Goal: Task Accomplishment & Management: Use online tool/utility

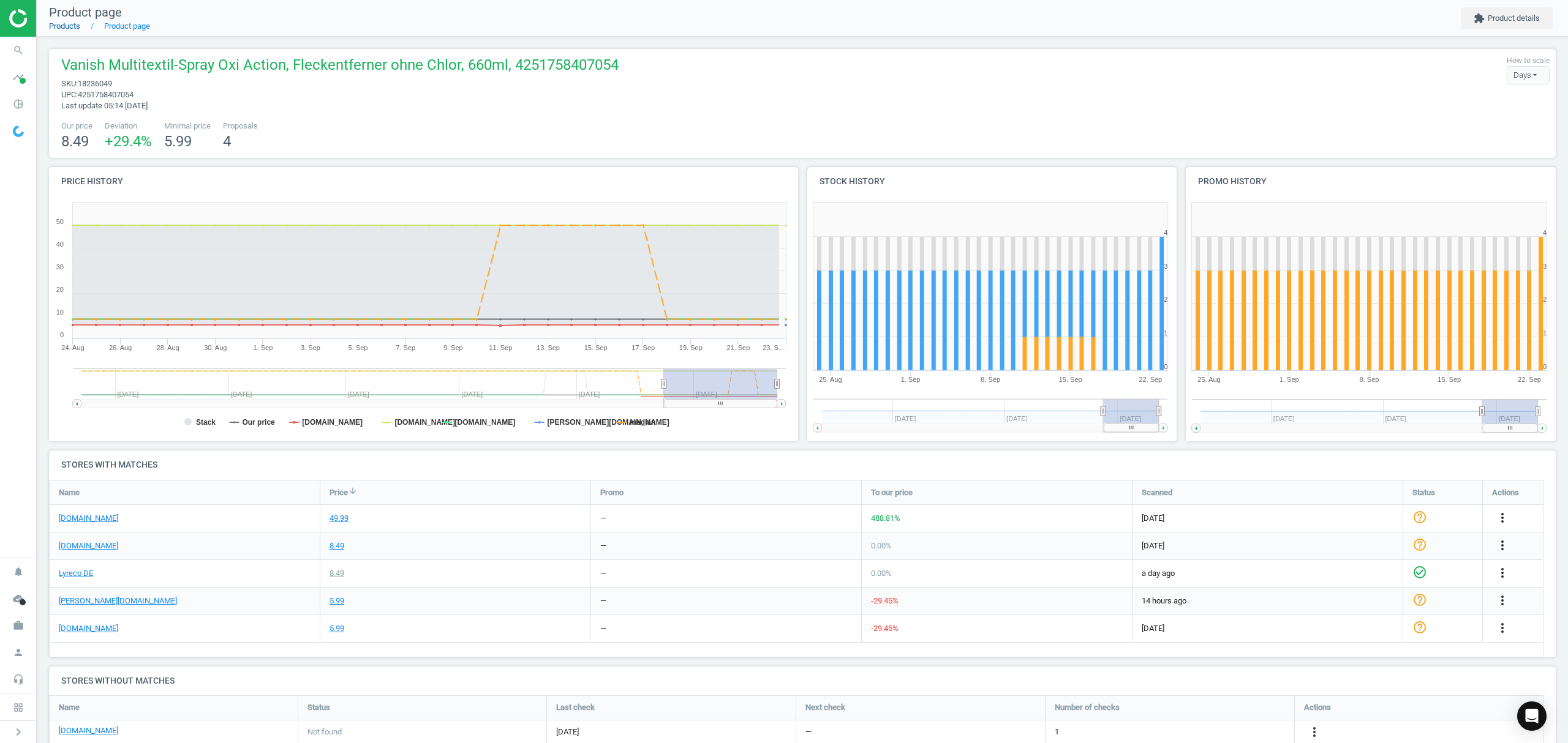
click at [71, 30] on link "Products" at bounding box center [64, 26] width 31 height 9
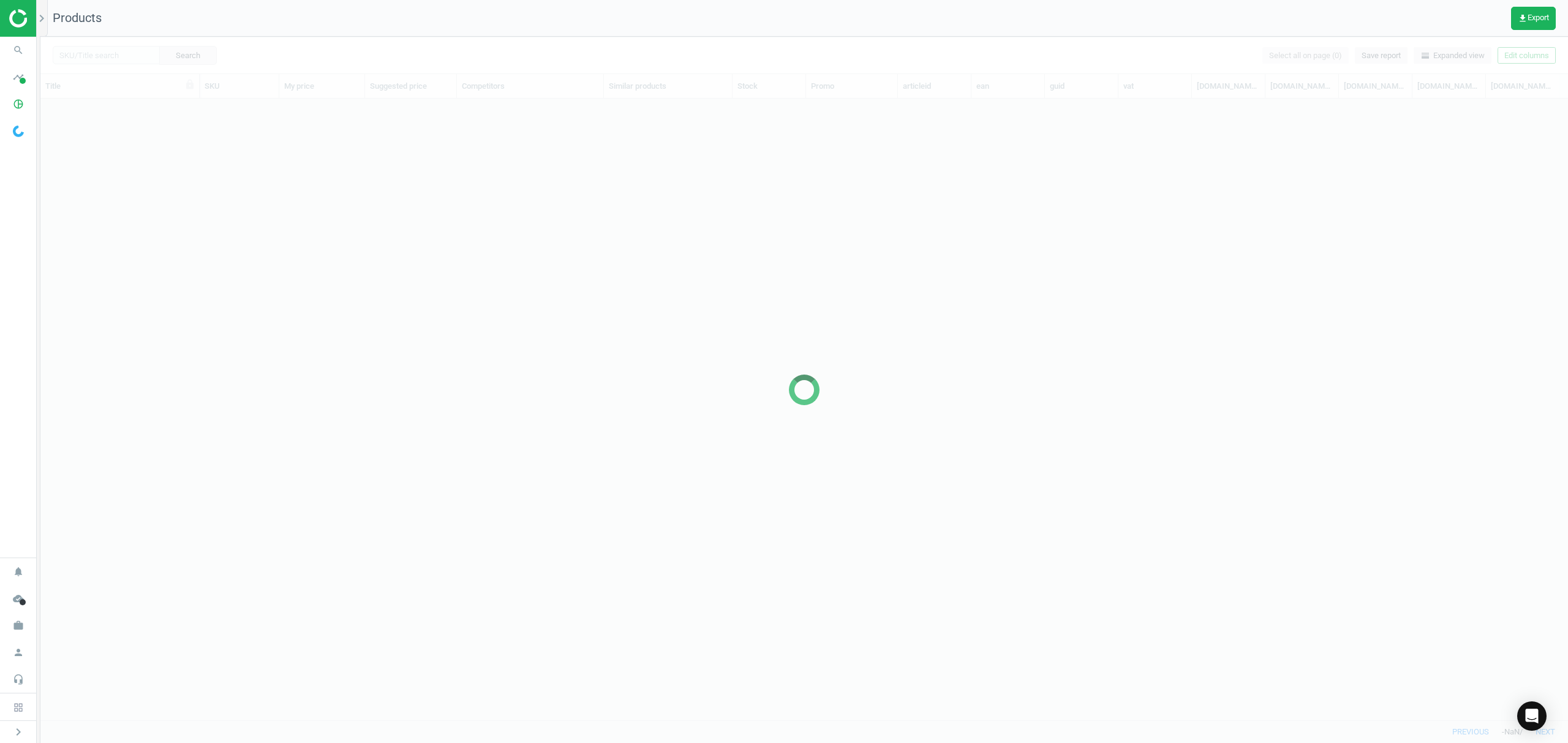
scroll to position [596, 1515]
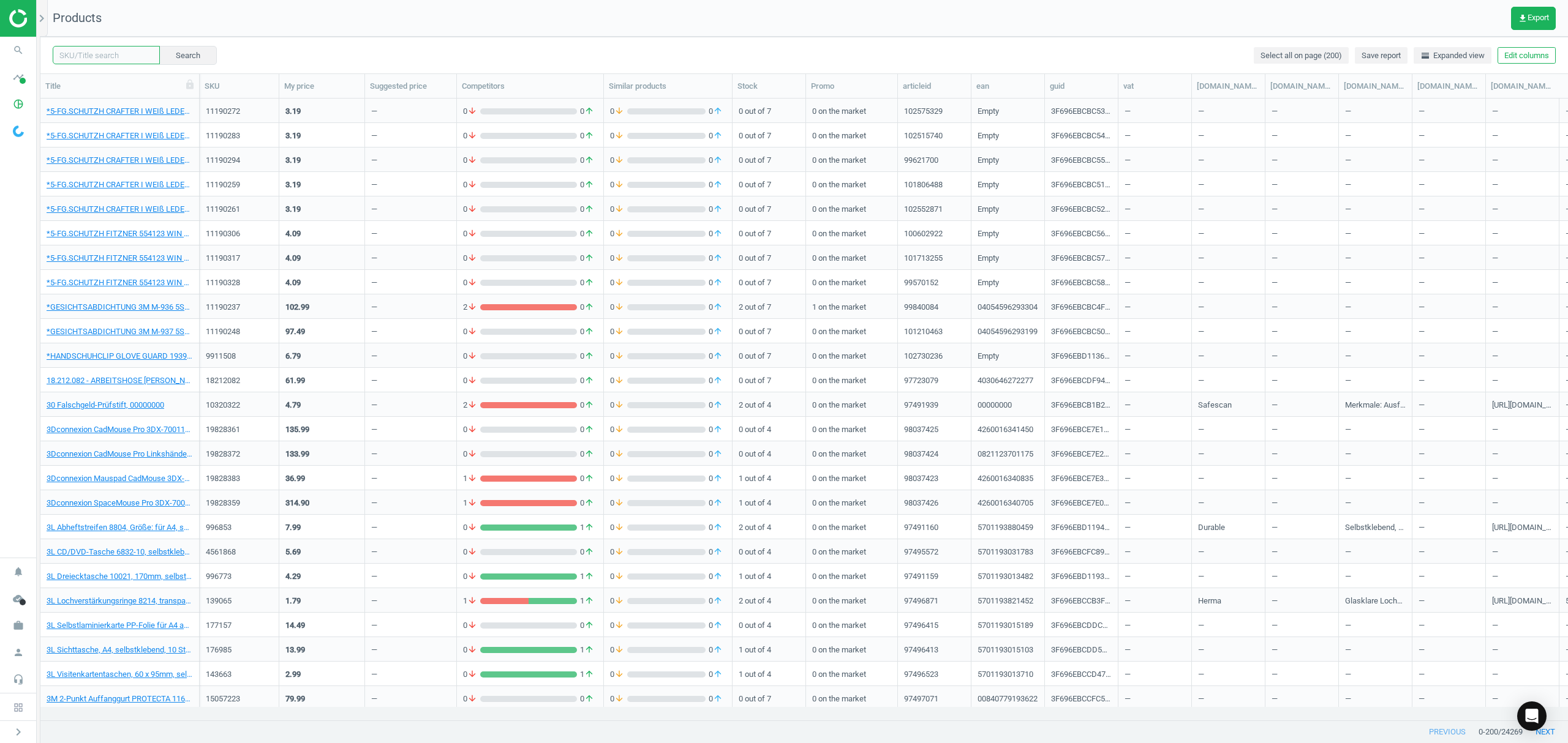
click at [139, 57] on input "text" at bounding box center [106, 55] width 107 height 18
paste input "6524181"
type input "6524181"
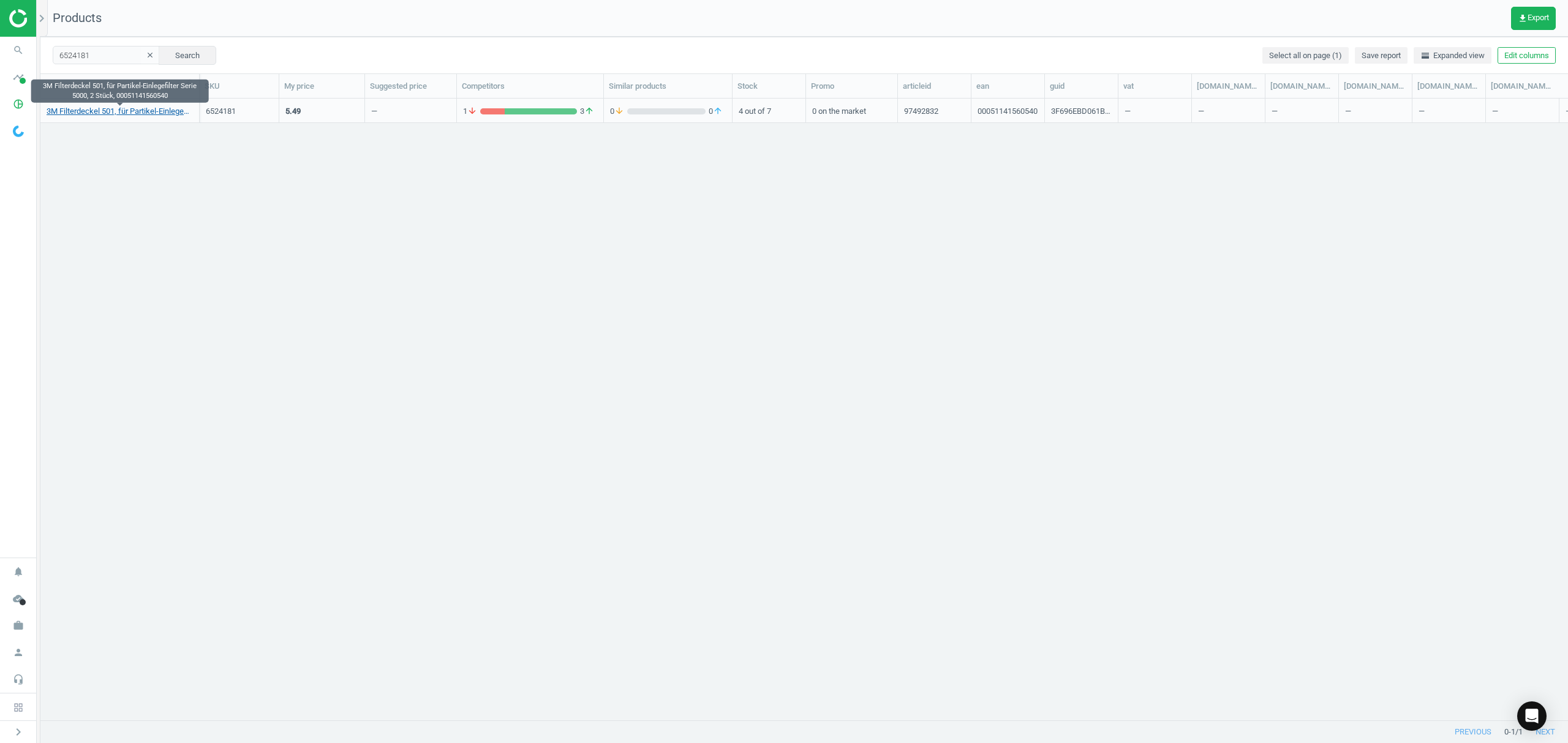
click at [106, 111] on link "3M Filterdeckel 501, für Partikel-Einlegefilter Serie 5000, 2 Stück, 0005114156…" at bounding box center [120, 111] width 146 height 11
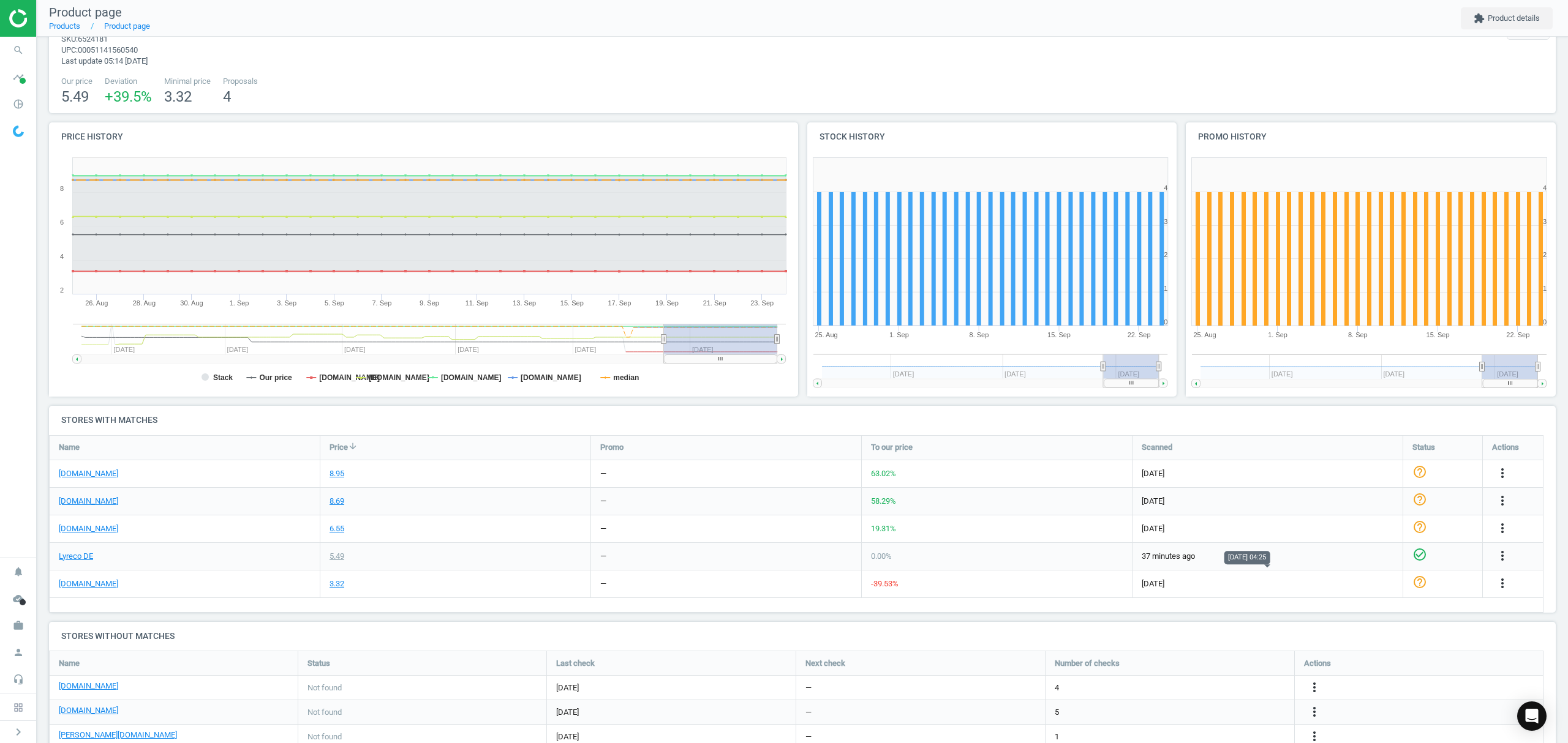
scroll to position [87, 0]
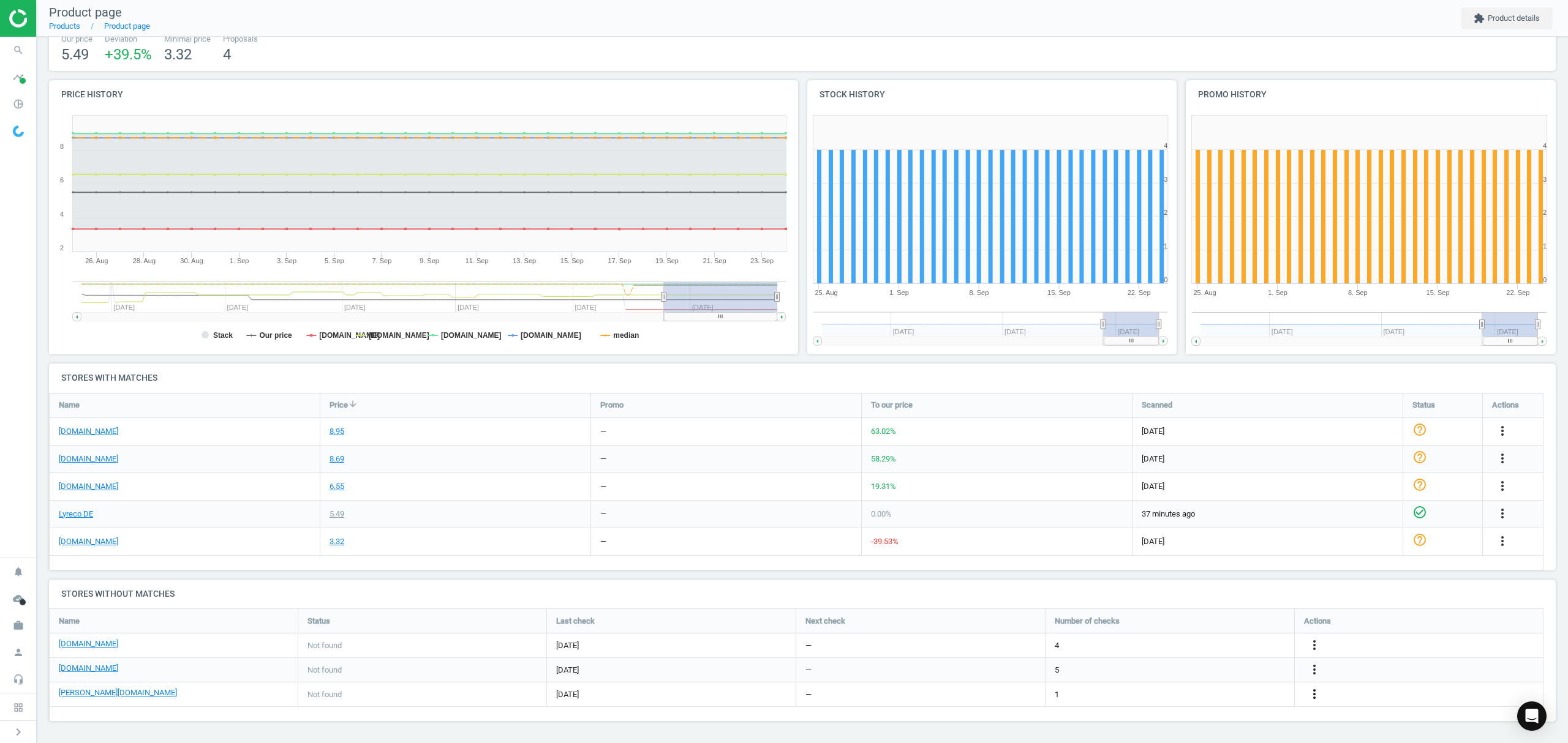
click at [1312, 685] on icon "more_vert" at bounding box center [1314, 694] width 15 height 15
click at [1194, 685] on link "Edit URL/product option" at bounding box center [1219, 695] width 168 height 19
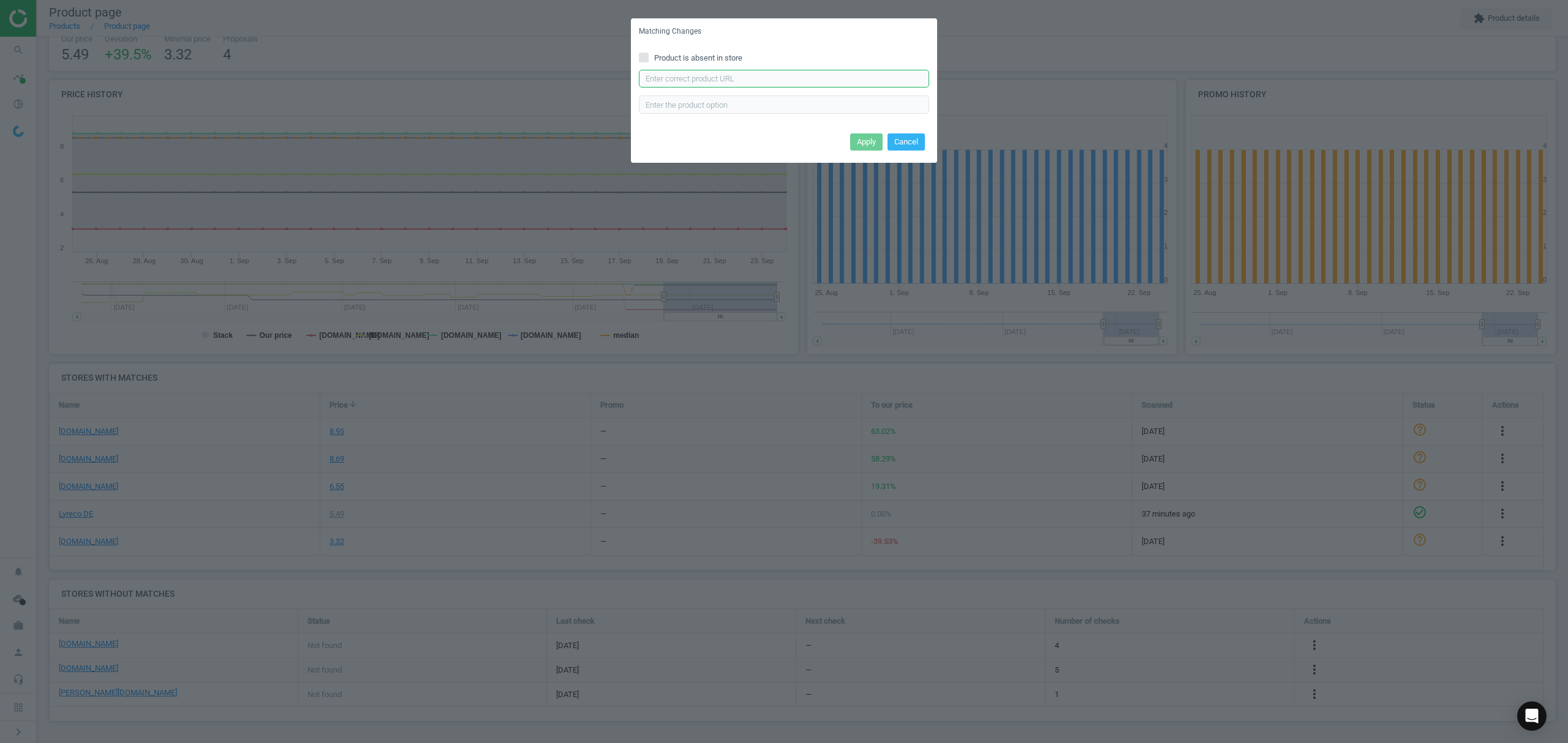
click at [699, 80] on input "text" at bounding box center [783, 79] width 290 height 18
paste input "[URL][DOMAIN_NAME]"
type input "[URL][DOMAIN_NAME]"
click at [905, 148] on button "Cancel" at bounding box center [906, 153] width 38 height 17
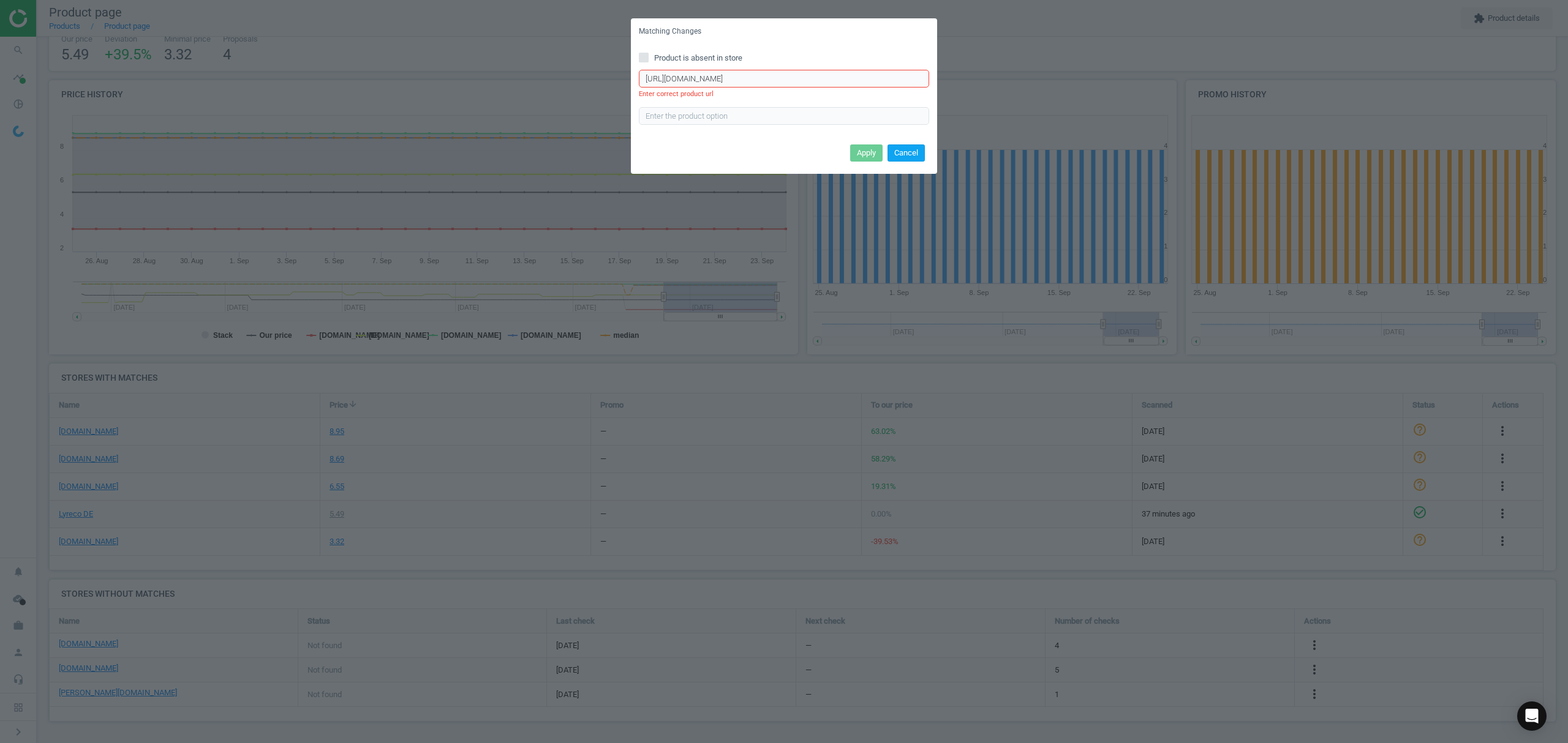
scroll to position [0, 0]
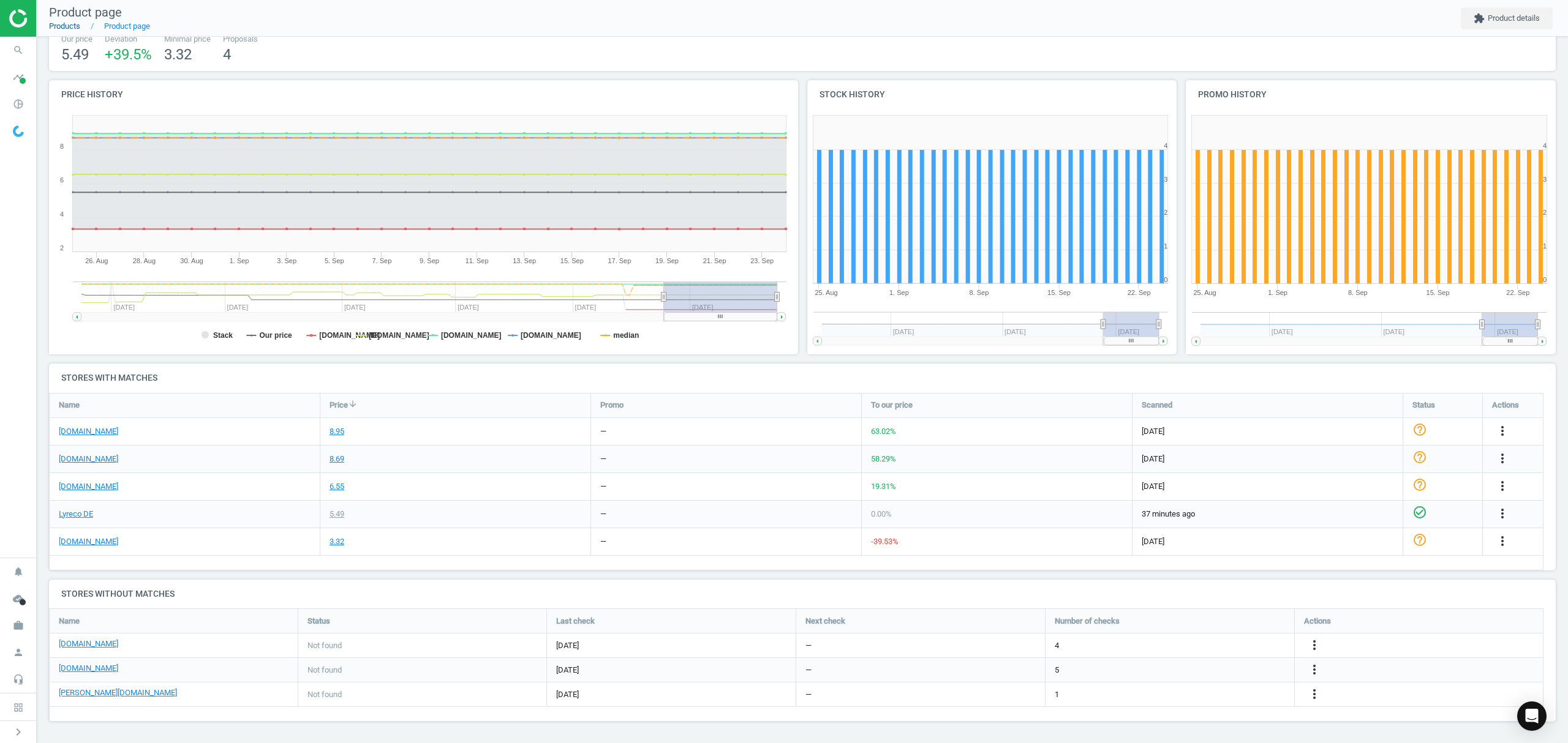
click at [67, 26] on link "Products" at bounding box center [64, 26] width 31 height 9
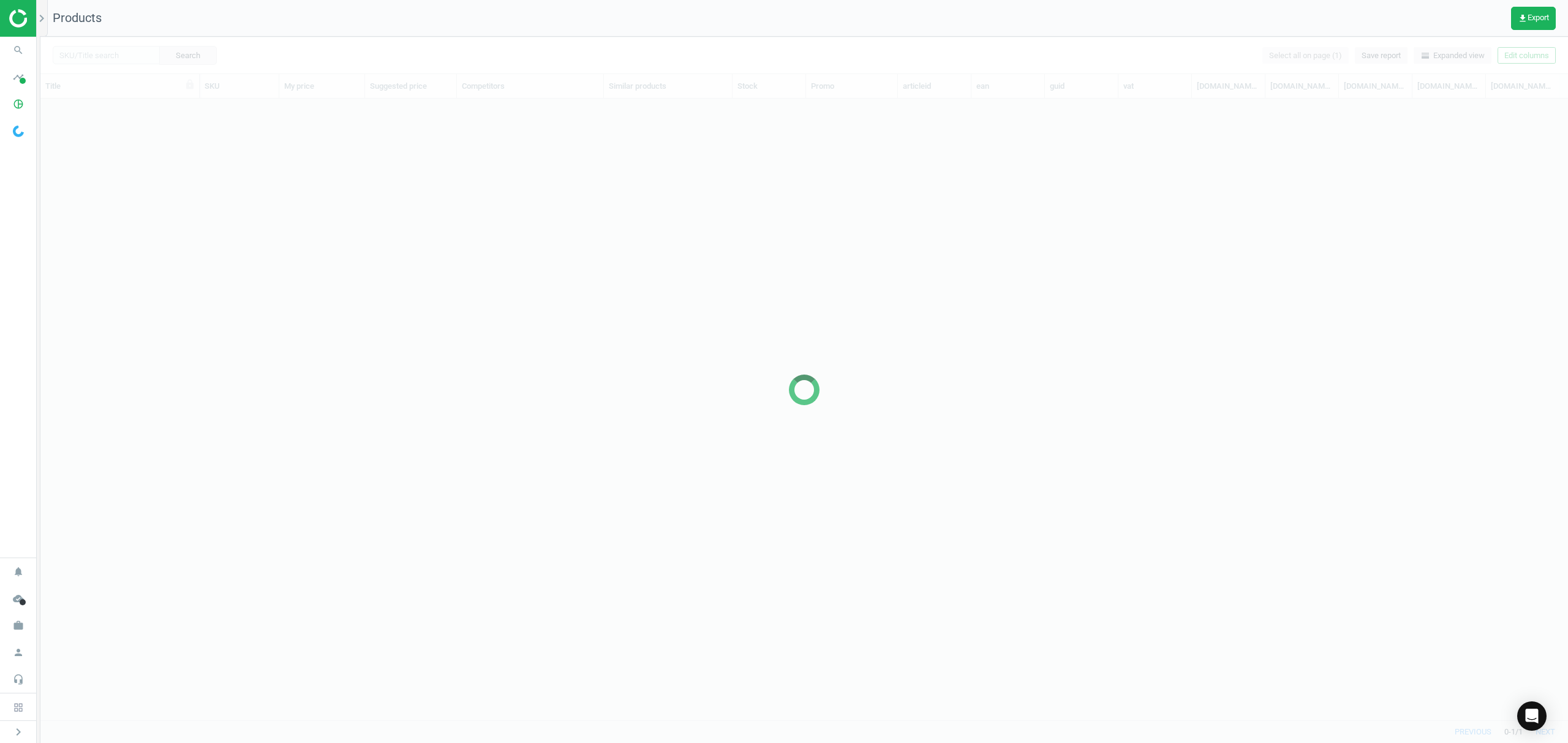
scroll to position [596, 1515]
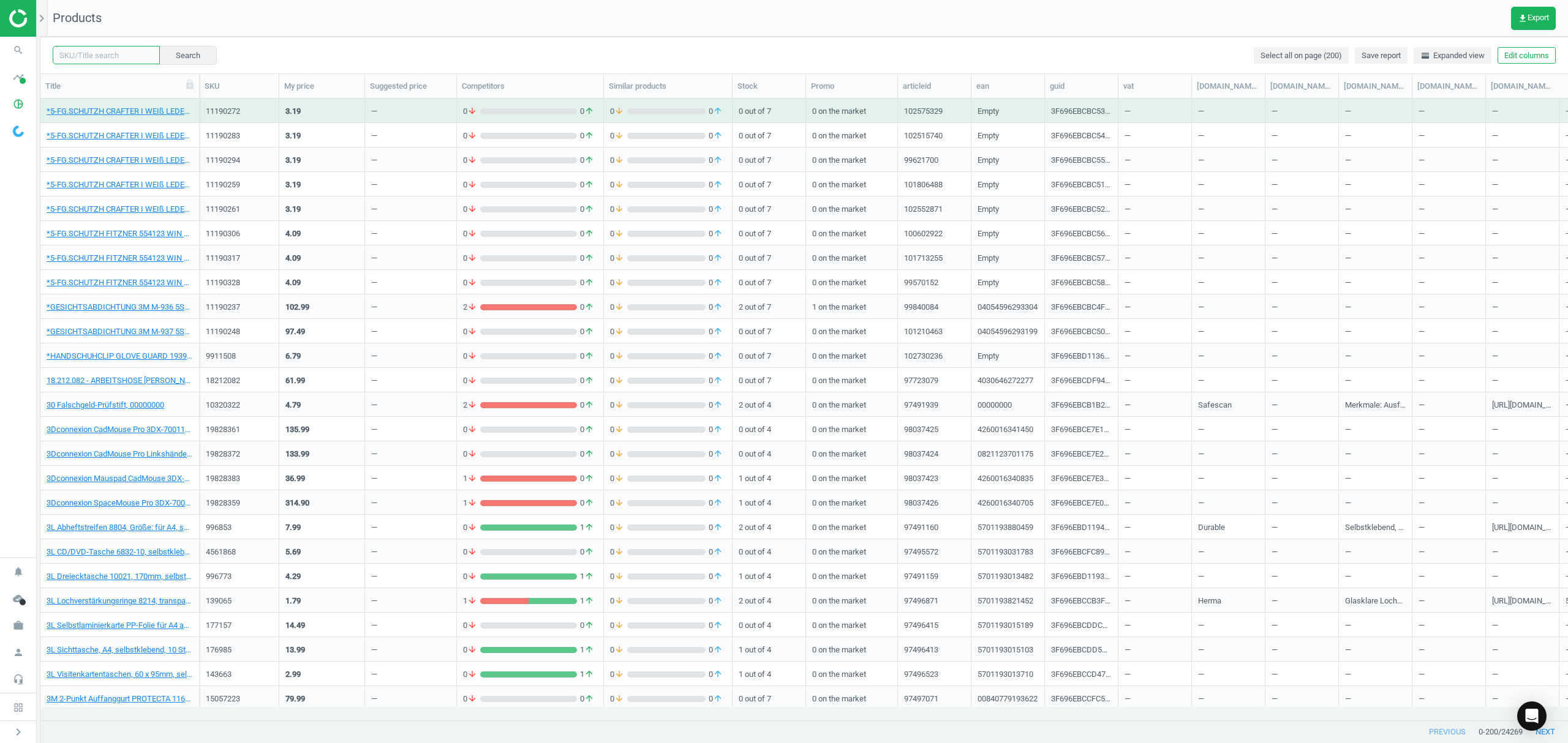
click at [117, 55] on input "text" at bounding box center [106, 55] width 107 height 18
paste input "113237"
type input "113237"
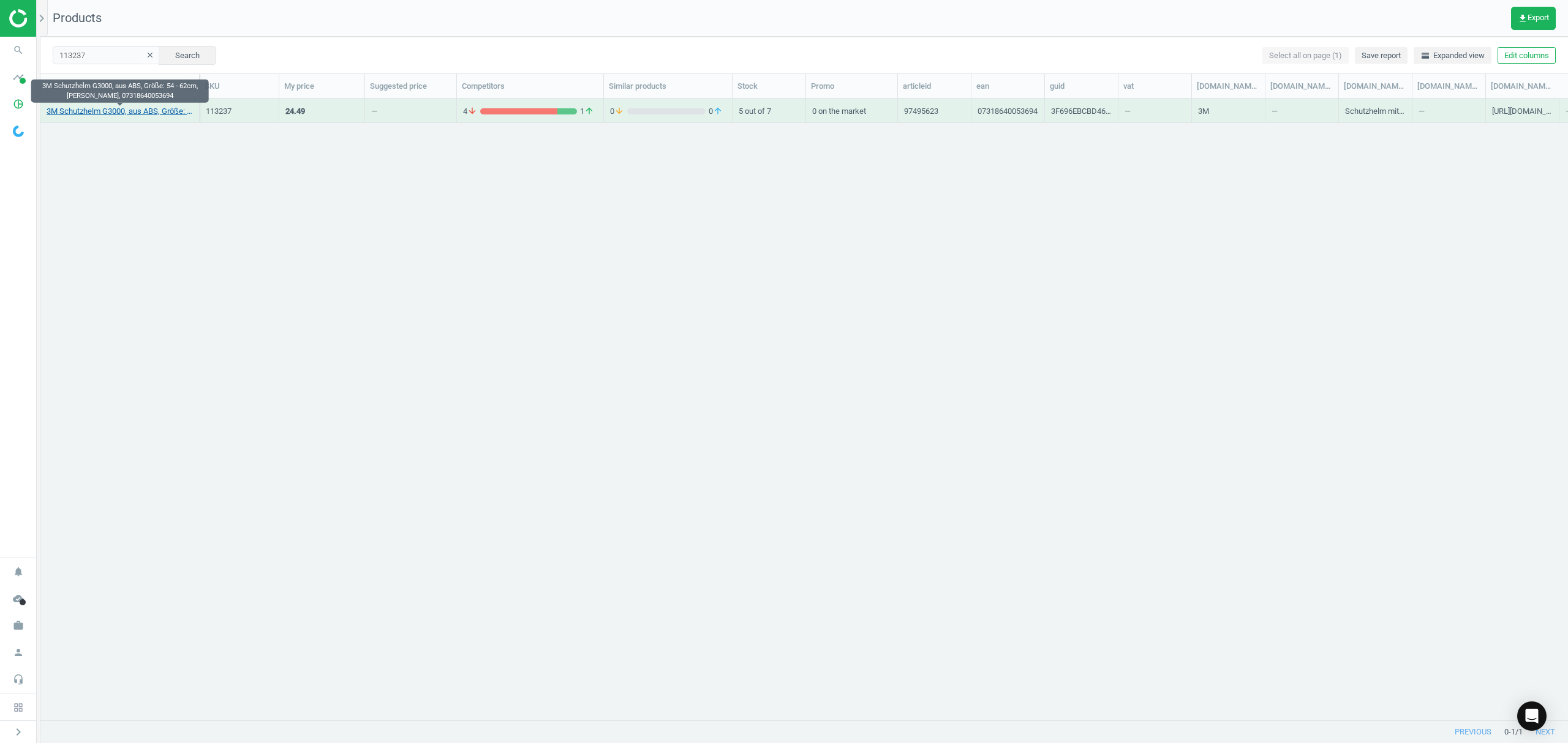
click at [116, 111] on link "3M Schutzhelm G3000, aus ABS, Größe: 54 - 62cm, [PERSON_NAME], 07318640053694" at bounding box center [120, 111] width 146 height 11
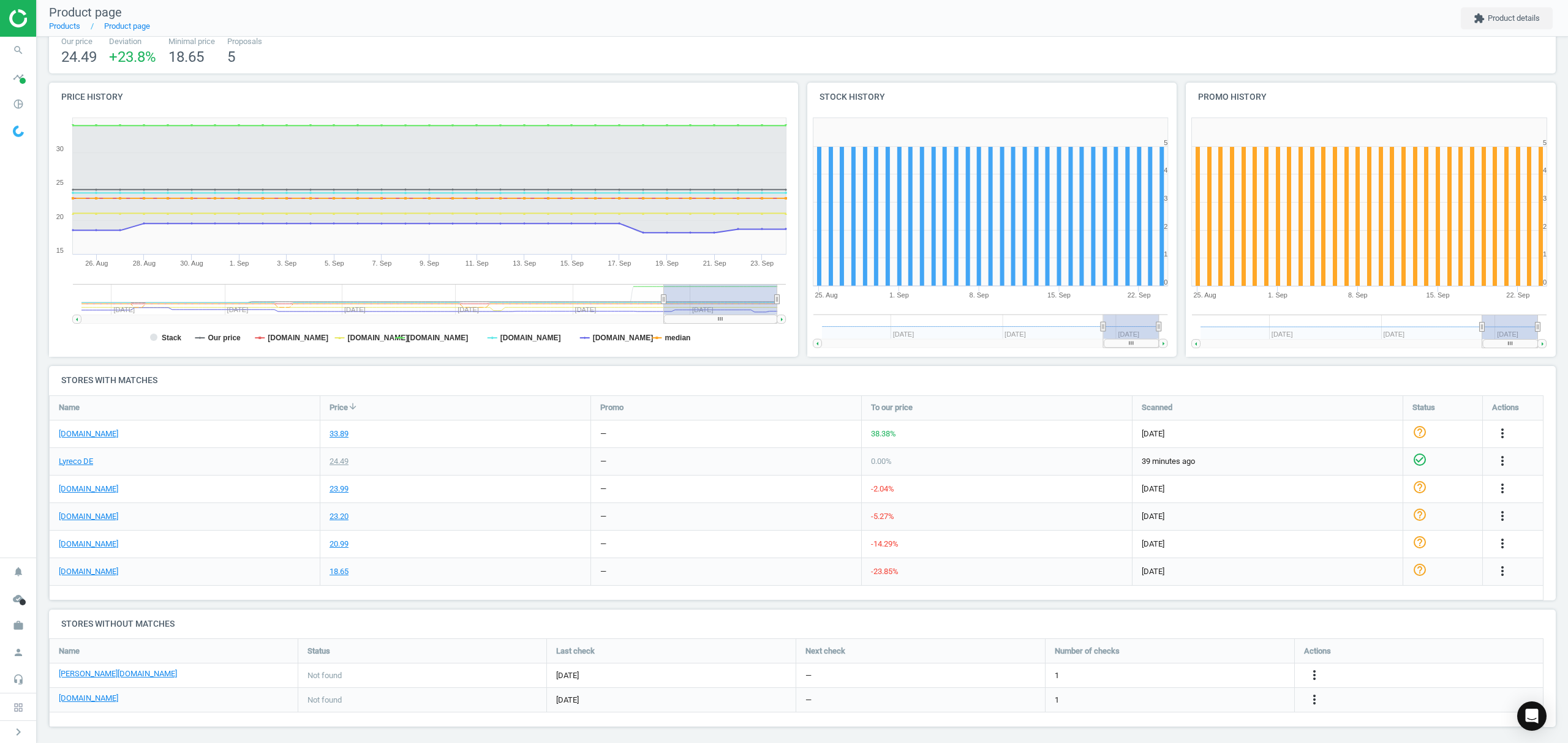
scroll to position [90, 0]
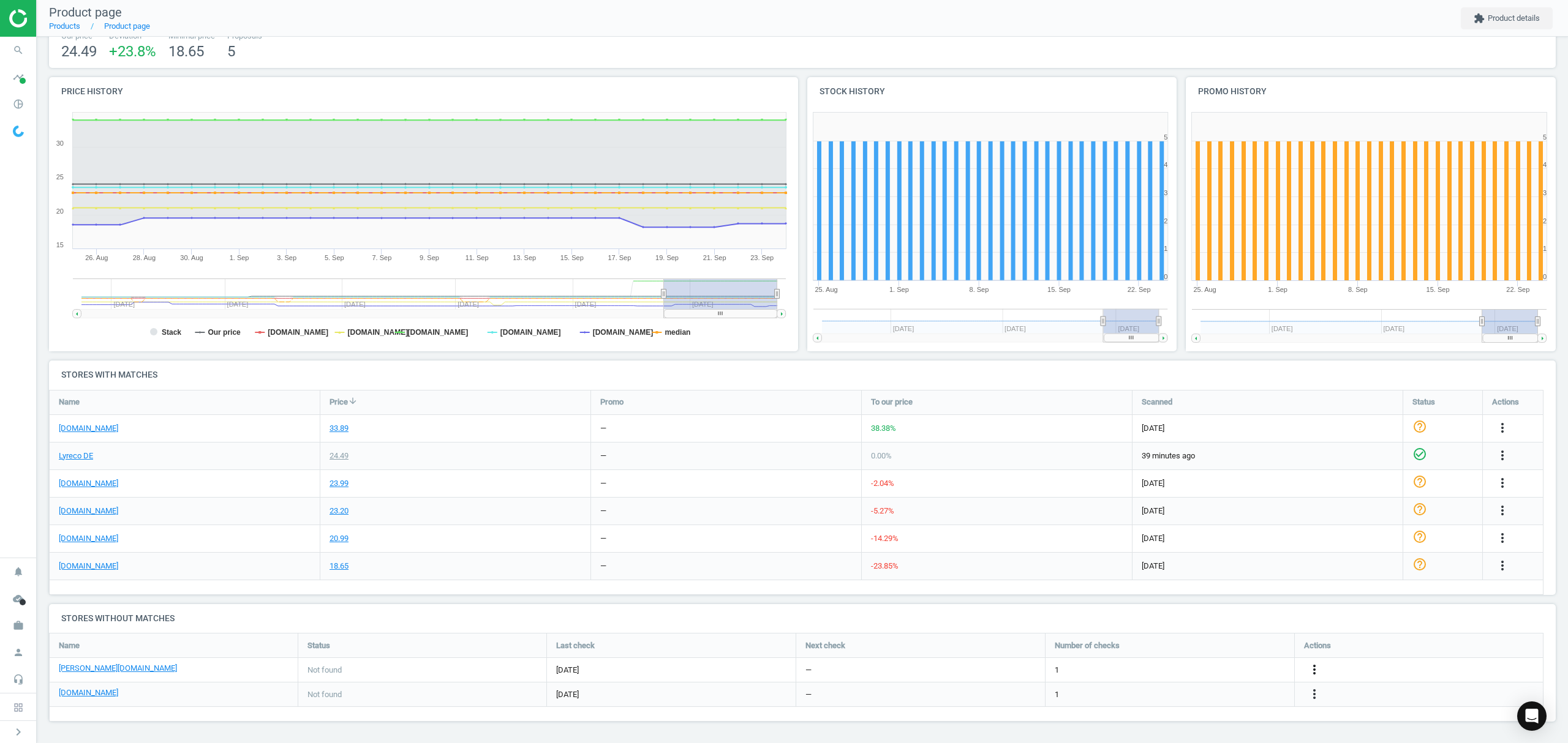
click at [1313, 668] on icon "more_vert" at bounding box center [1314, 670] width 15 height 15
click at [1186, 671] on link "Edit URL/product option" at bounding box center [1219, 669] width 168 height 19
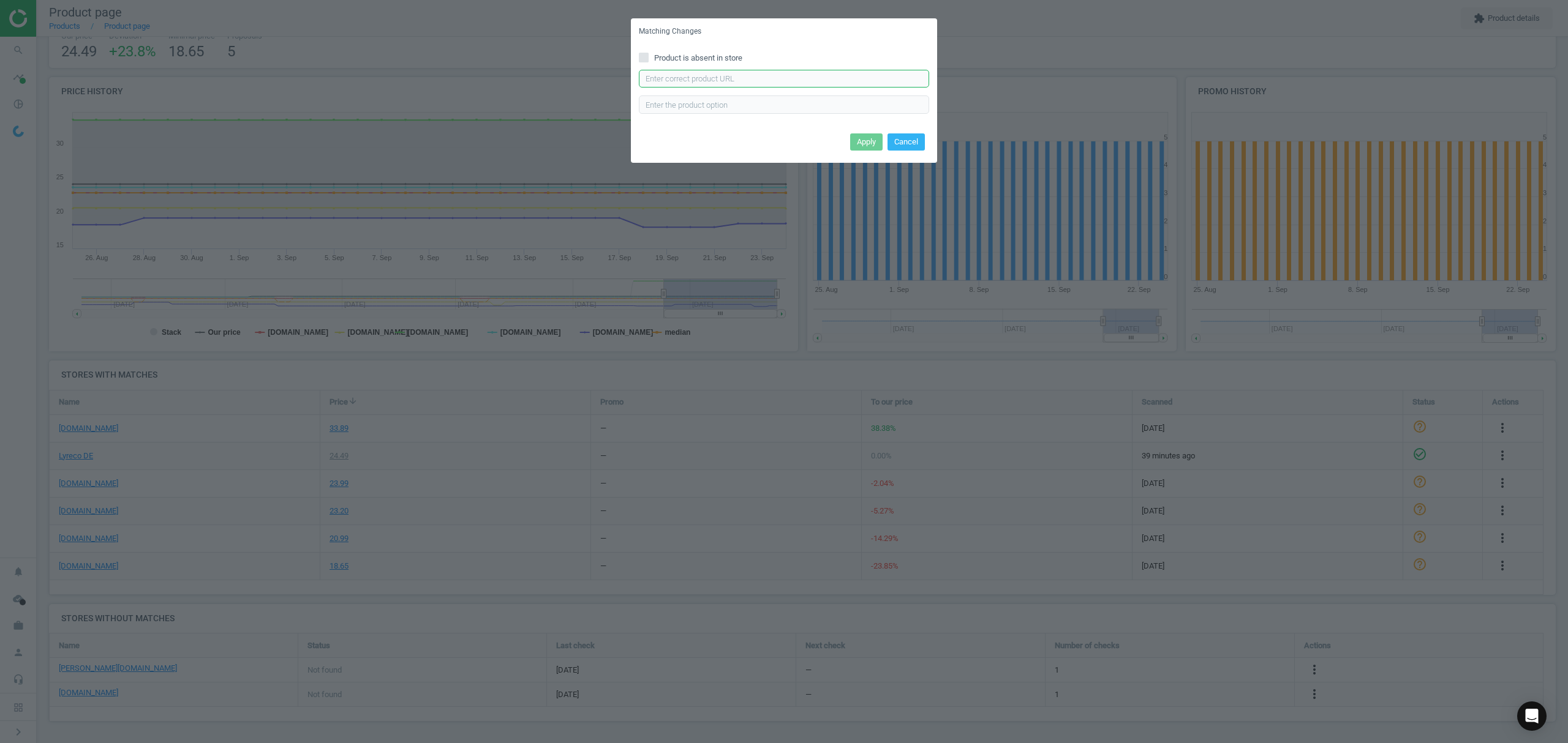
click at [691, 84] on input "text" at bounding box center [783, 79] width 290 height 18
paste input "[URL][DOMAIN_NAME][PERSON_NAME][PERSON_NAME]"
type input "[URL][DOMAIN_NAME][PERSON_NAME][PERSON_NAME]"
click at [855, 140] on button "Apply" at bounding box center [866, 142] width 32 height 17
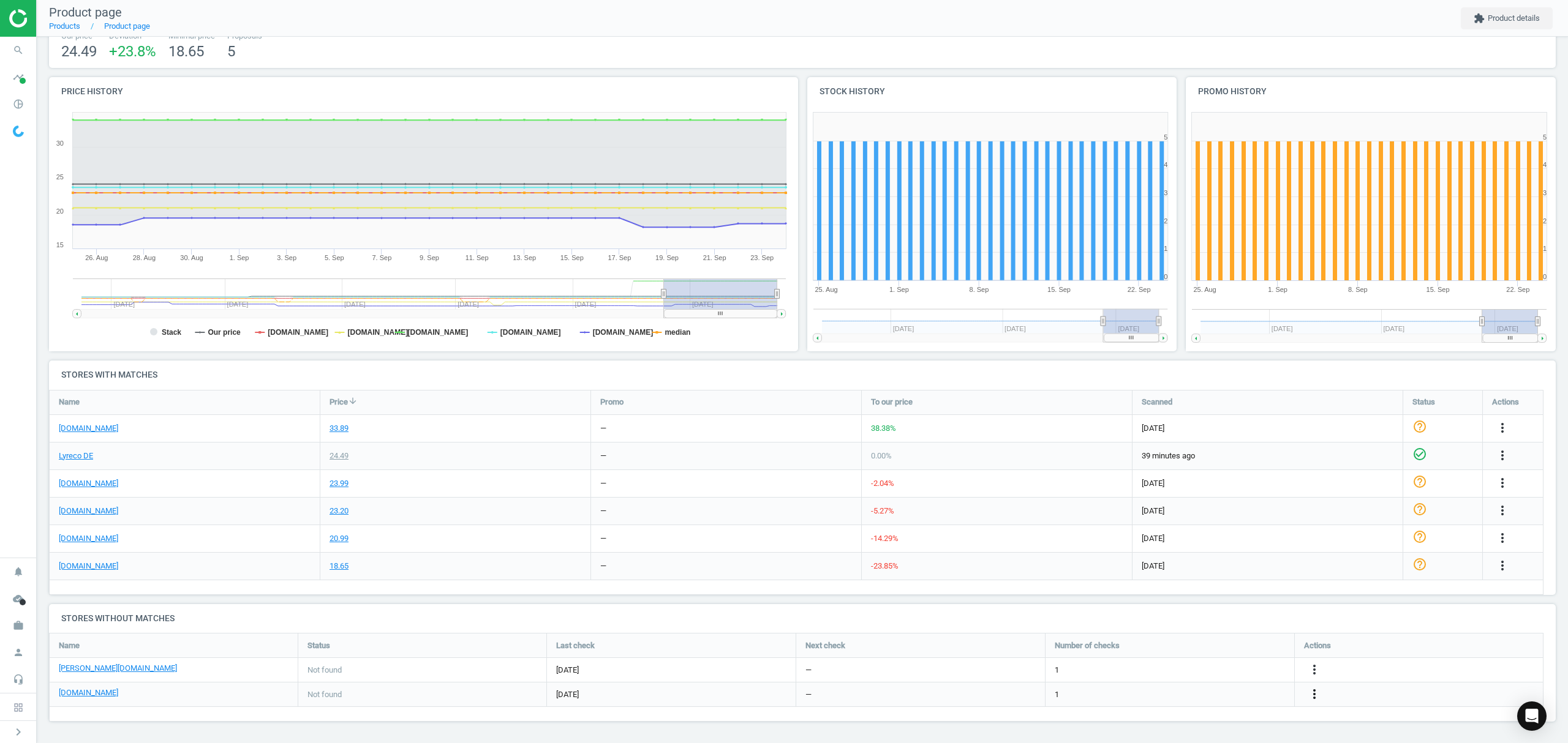
click at [1313, 685] on icon "more_vert" at bounding box center [1314, 694] width 15 height 15
click at [1194, 685] on link "Edit URL/product option" at bounding box center [1219, 694] width 168 height 19
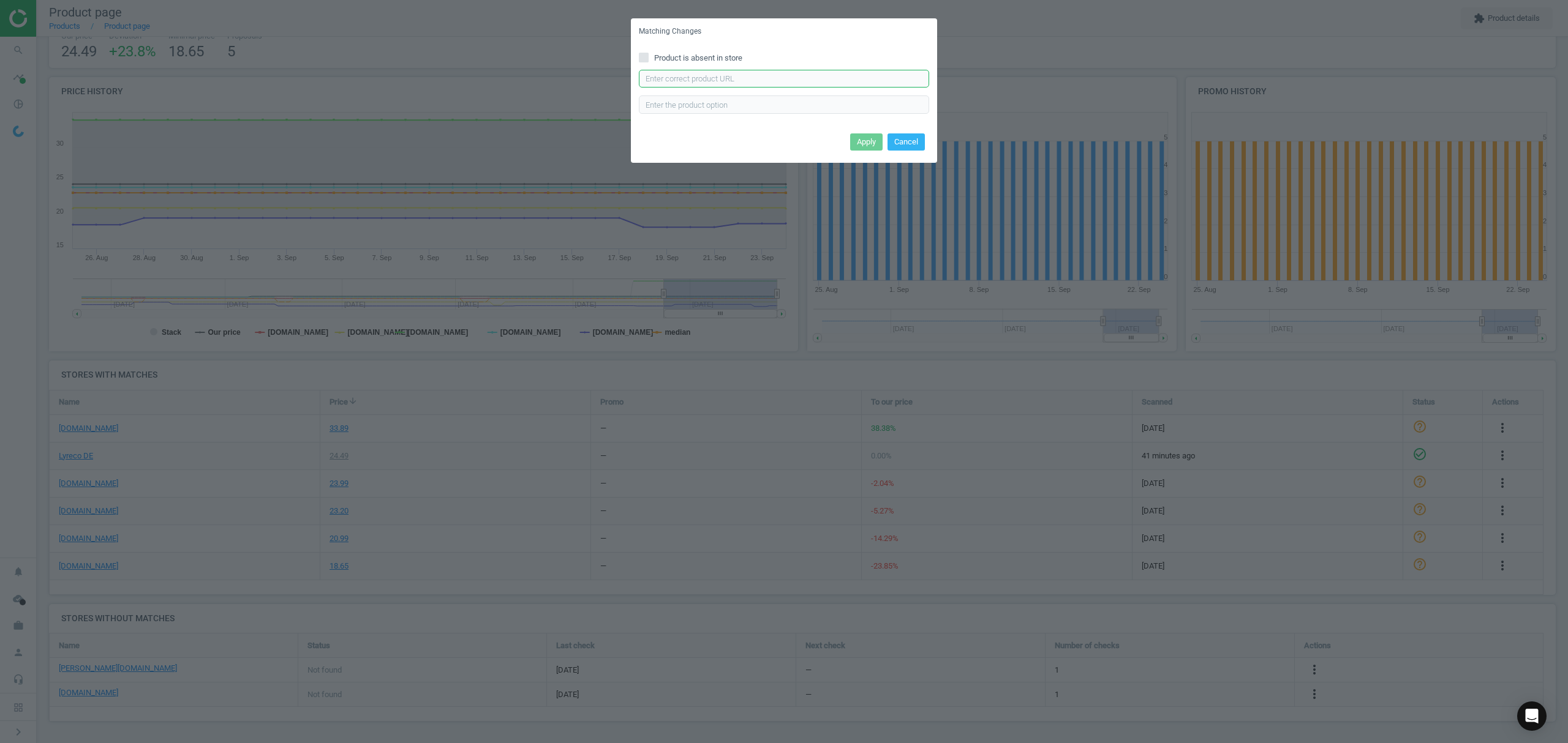
click at [682, 81] on input "text" at bounding box center [783, 79] width 290 height 18
paste input "[URL][DOMAIN_NAME]"
type input "[URL][DOMAIN_NAME]"
click at [860, 138] on button "Apply" at bounding box center [866, 142] width 32 height 17
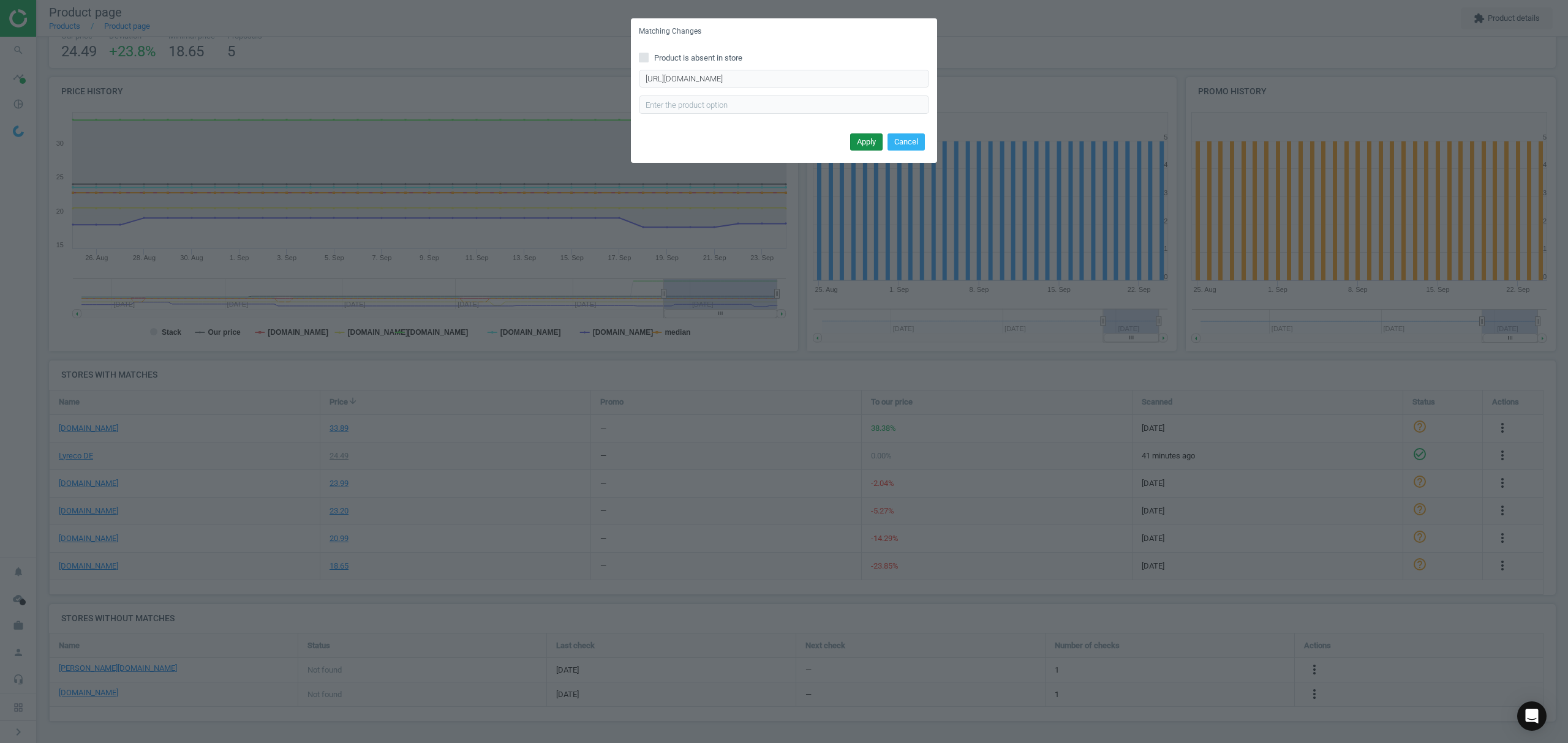
scroll to position [0, 0]
